Goal: Information Seeking & Learning: Learn about a topic

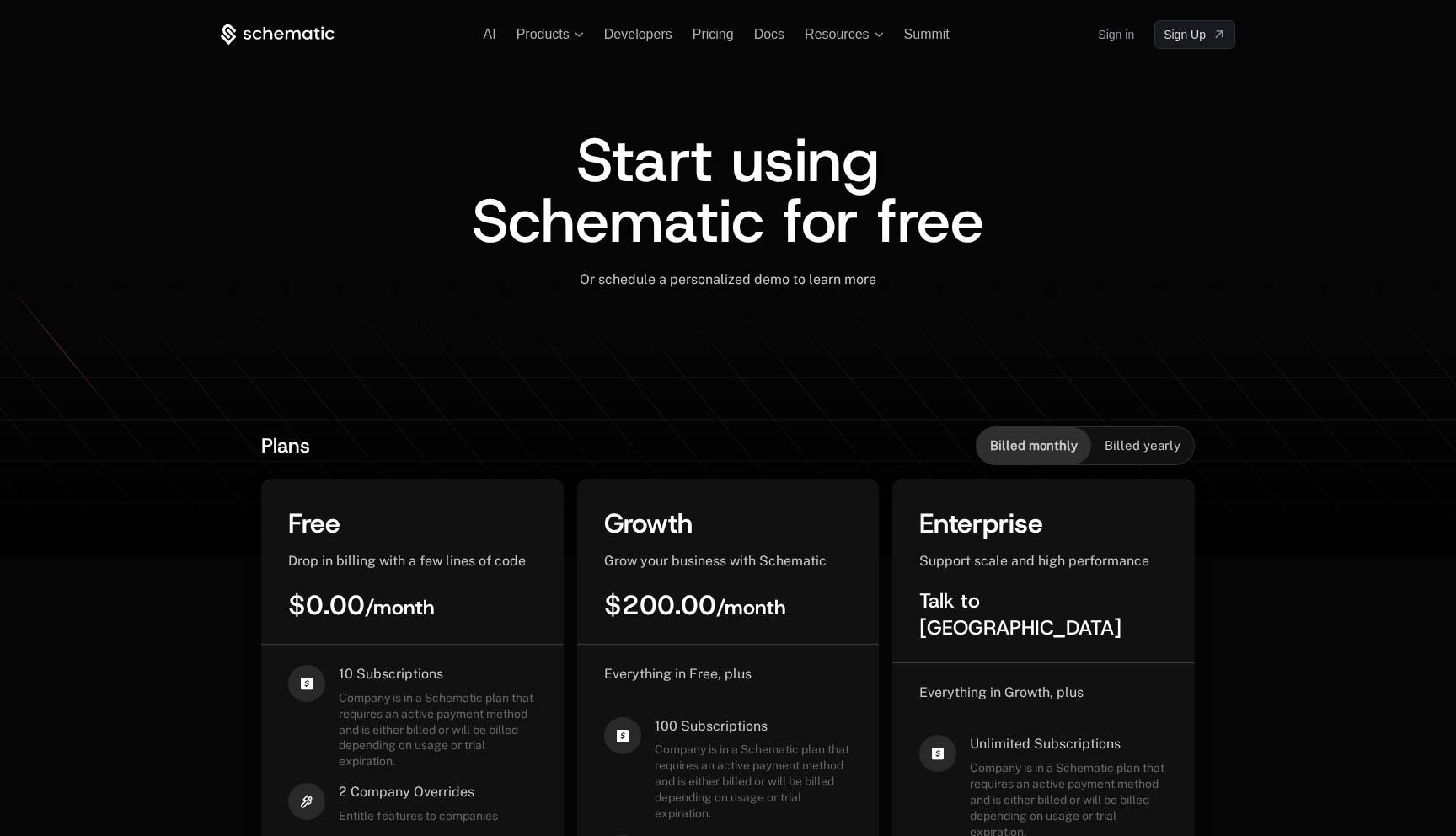
click at [299, 36] on icon at bounding box center [293, 34] width 15 height 9
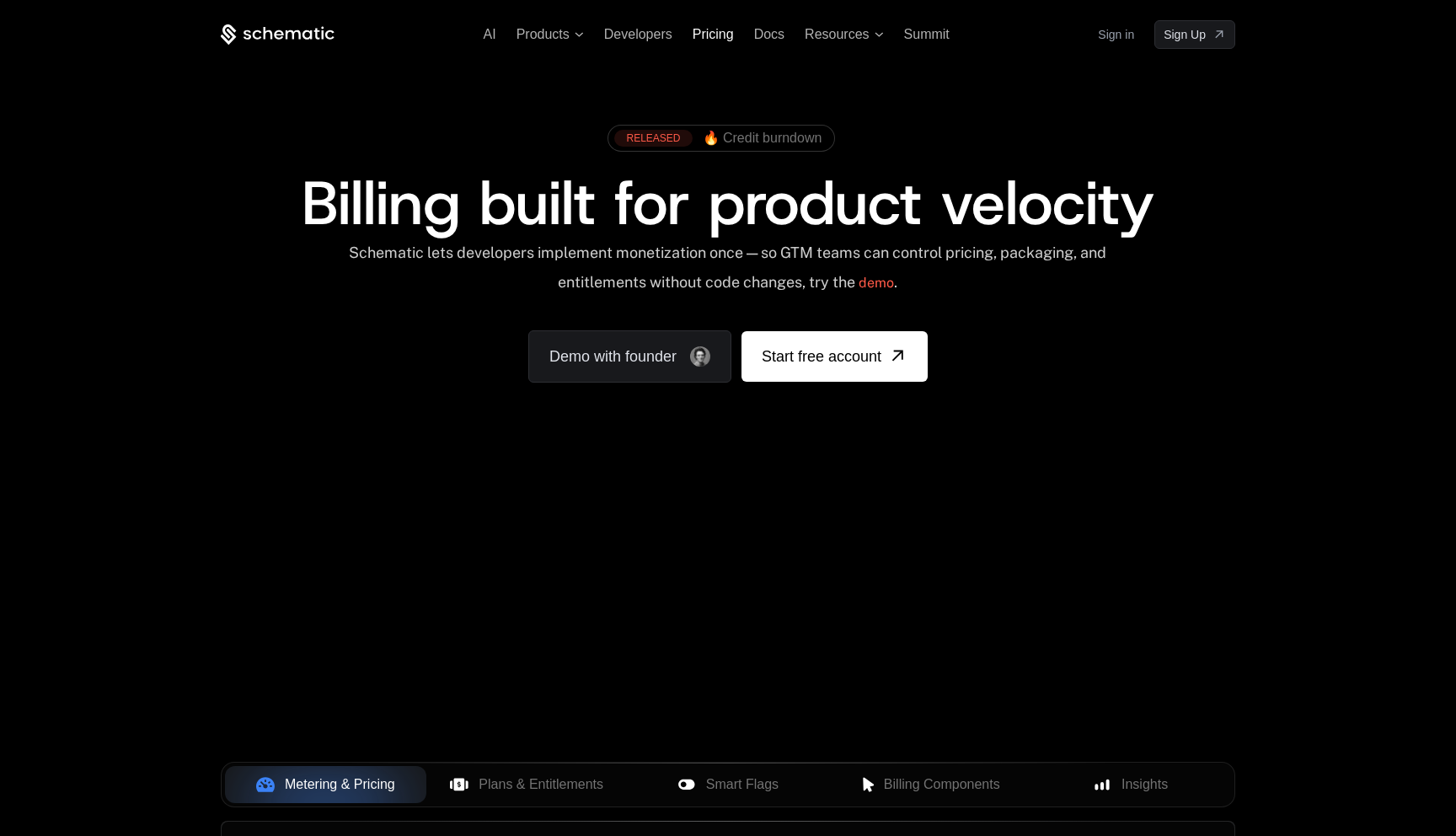
click at [715, 39] on span "Pricing" at bounding box center [713, 34] width 41 height 15
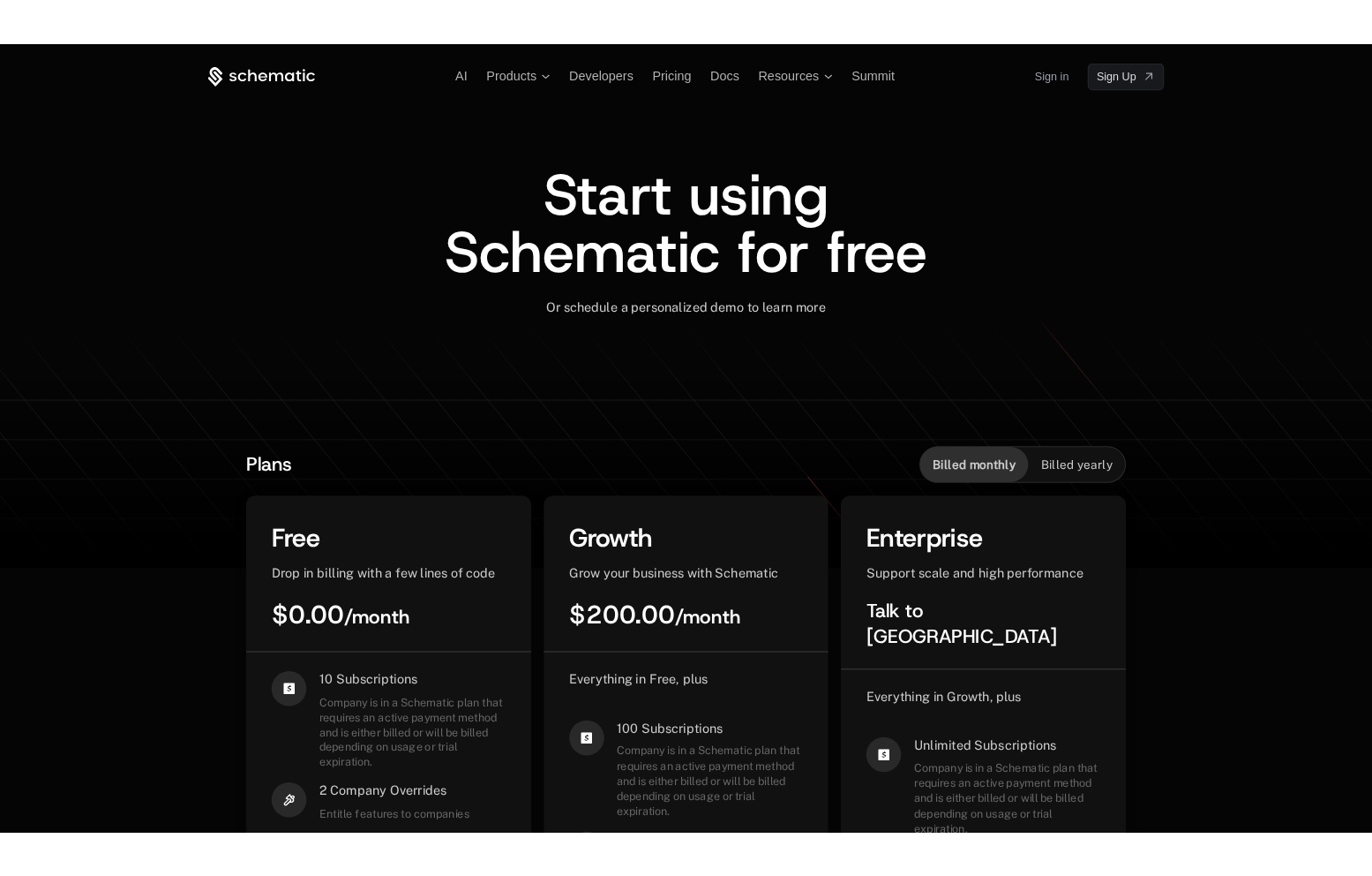
scroll to position [332, 0]
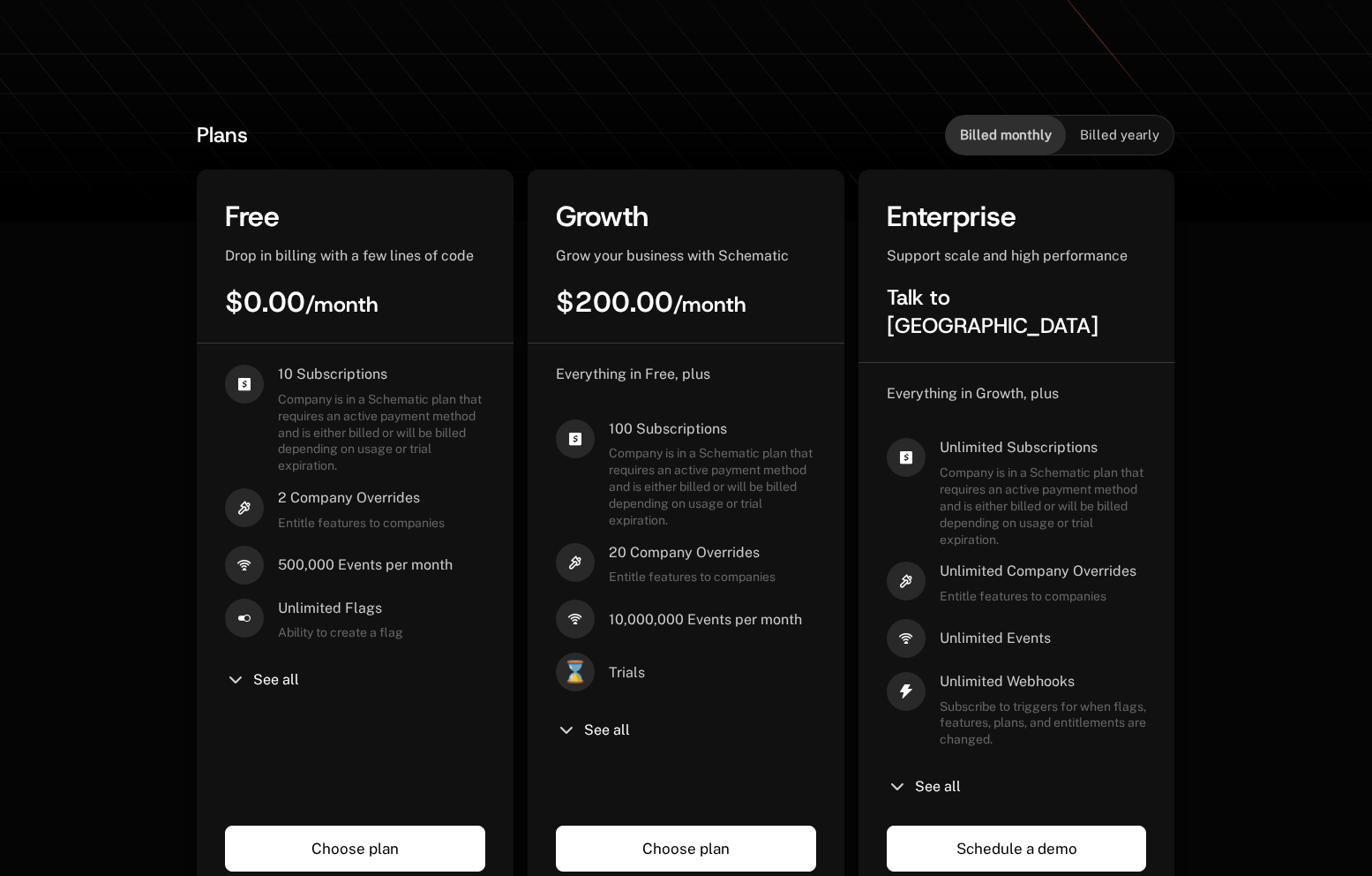
click at [557, 439] on icon at bounding box center [575, 438] width 38 height 38
click at [610, 441] on div "100 Subscriptions Company is in a Schematic plan that requires an active paymen…" at bounding box center [713, 474] width 207 height 109
click at [687, 441] on div "100 Subscriptions Company is in a Schematic plan that requires an active paymen…" at bounding box center [713, 474] width 207 height 109
click at [596, 740] on div "See all" at bounding box center [686, 730] width 260 height 21
